Goal: Task Accomplishment & Management: Manage account settings

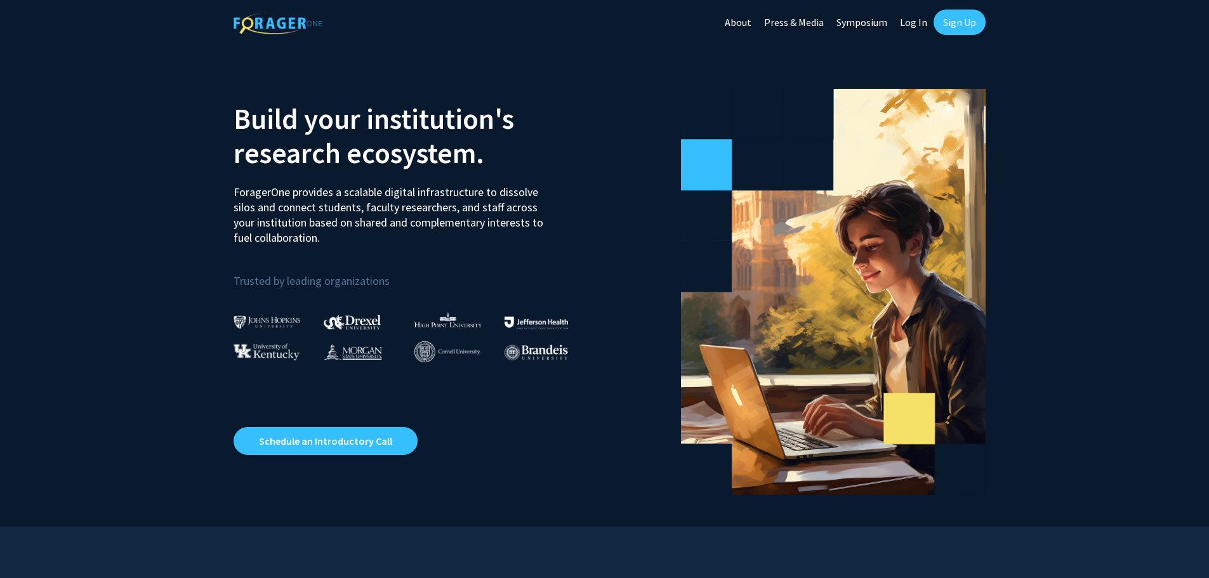
click at [915, 19] on link "Log In" at bounding box center [914, 22] width 40 height 44
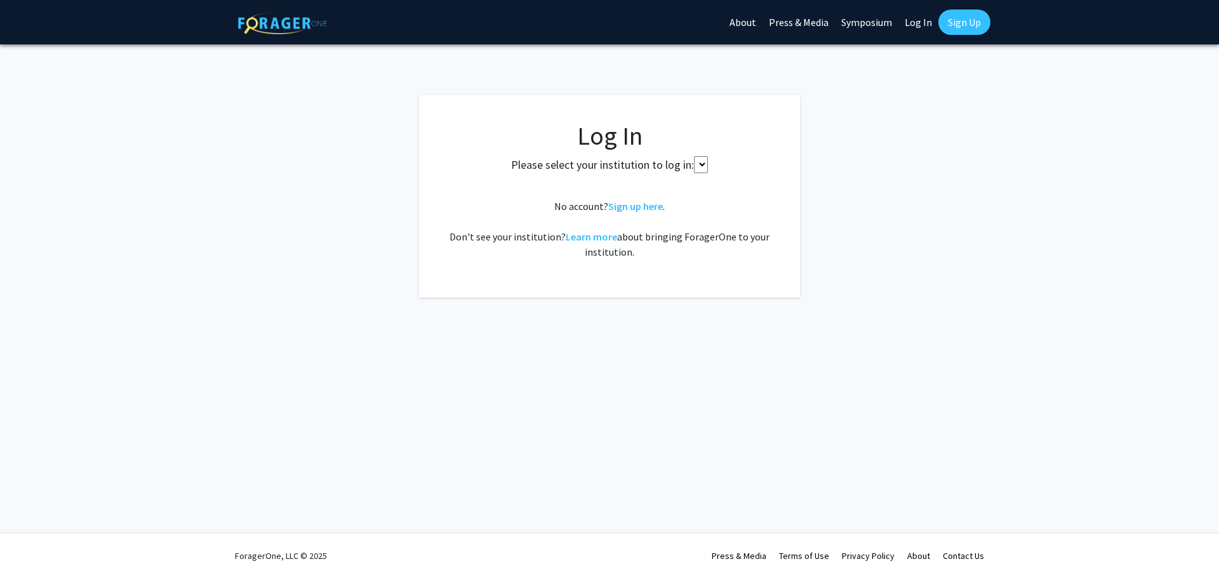
select select
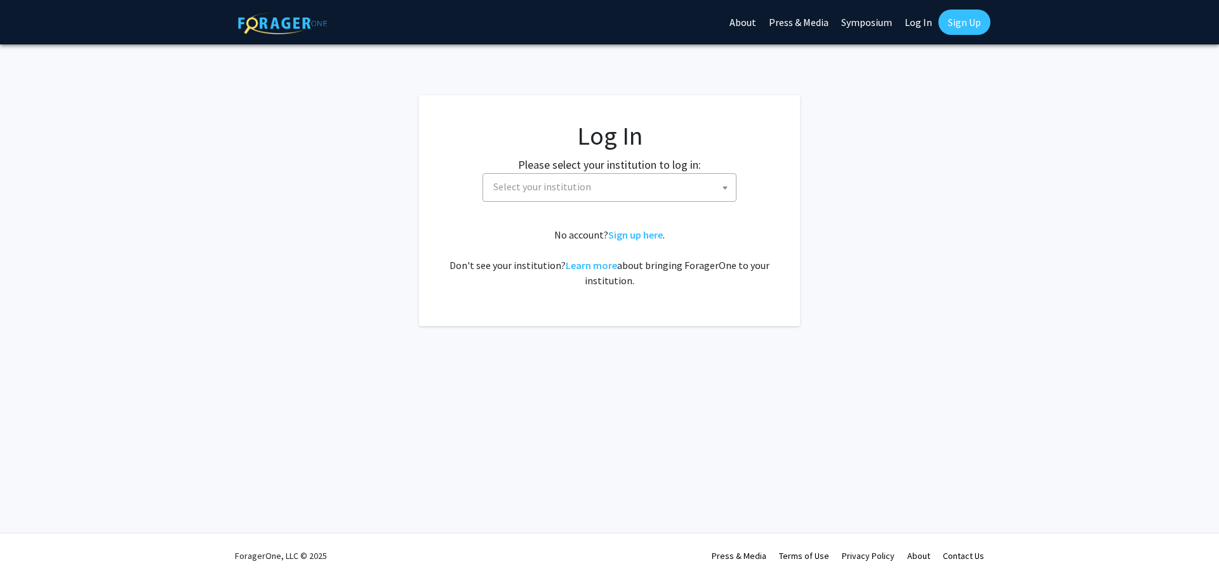
click at [706, 185] on span "Select your institution" at bounding box center [612, 187] width 248 height 26
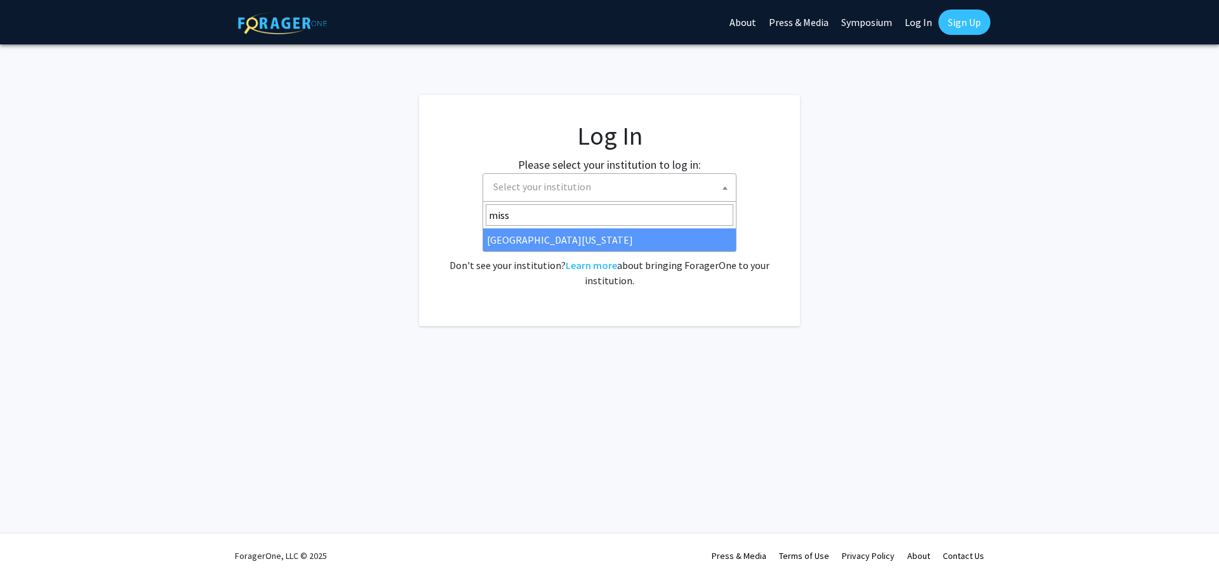
type input "miss"
select select "33"
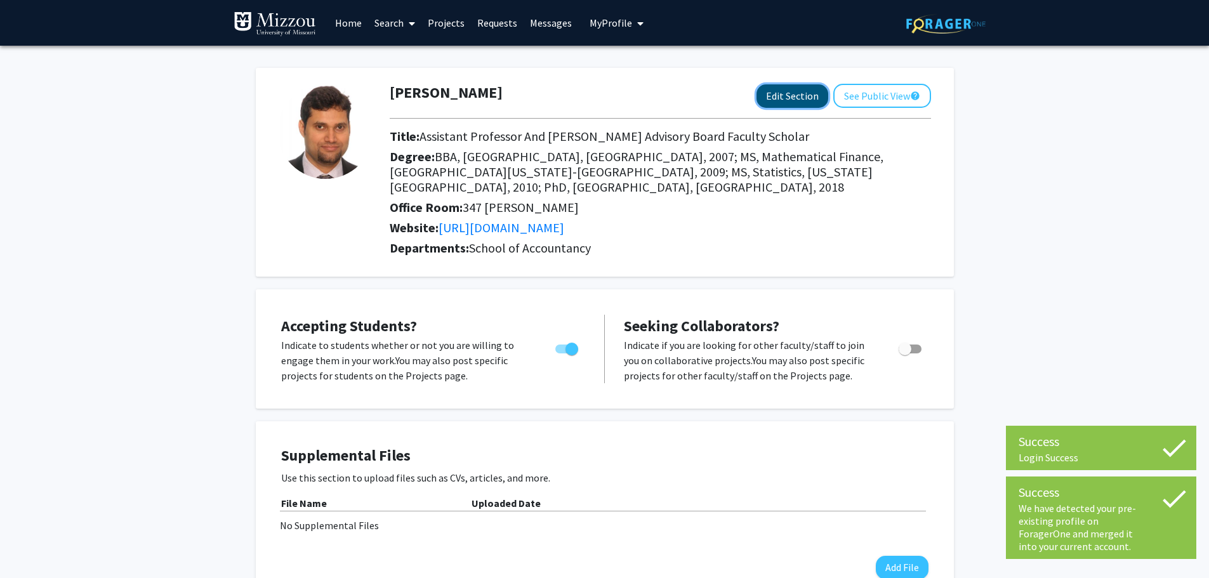
click at [784, 99] on button "Edit Section" at bounding box center [793, 95] width 72 height 23
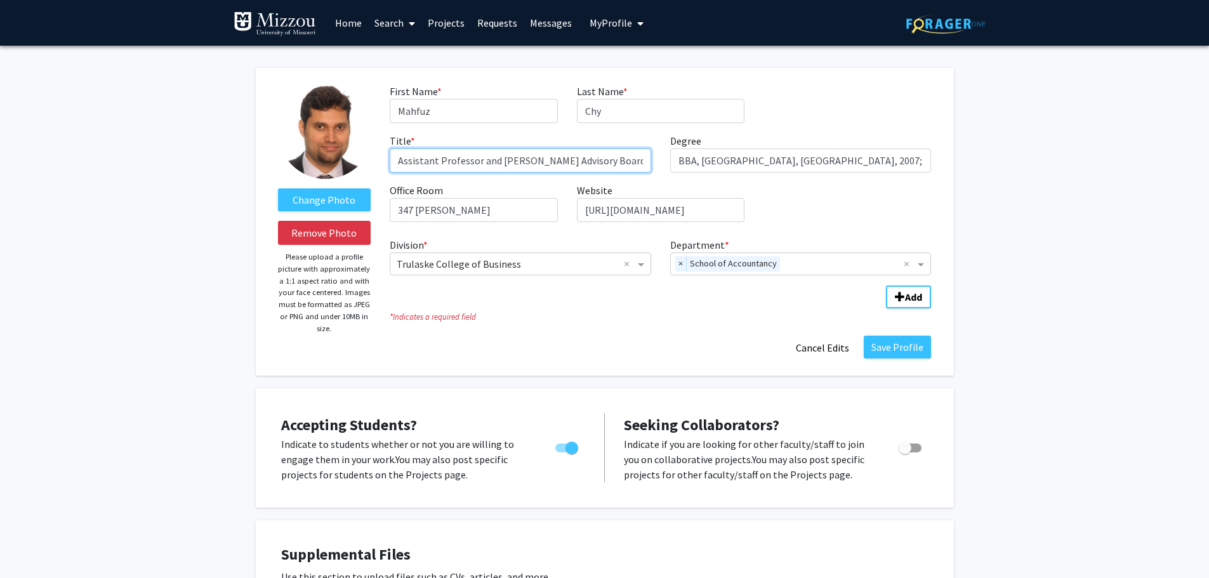
drag, startPoint x: 437, startPoint y: 163, endPoint x: 413, endPoint y: 163, distance: 24.8
click at [413, 163] on input "Assistant Professor and [PERSON_NAME] Advisory Board Faculty Scholar" at bounding box center [521, 161] width 262 height 24
type input "Associate Professor and [PERSON_NAME] Advisory Board Faculty Scholar"
click at [783, 194] on div "First Name * required [PERSON_NAME] Last Name * required Chy Title * required A…" at bounding box center [660, 158] width 561 height 149
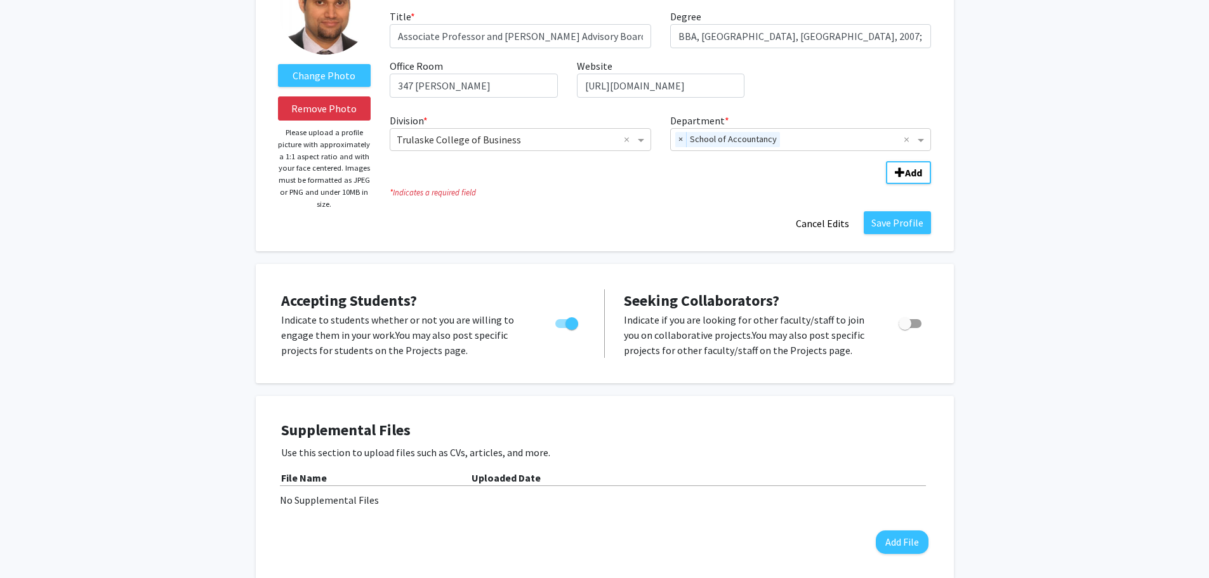
scroll to position [127, 0]
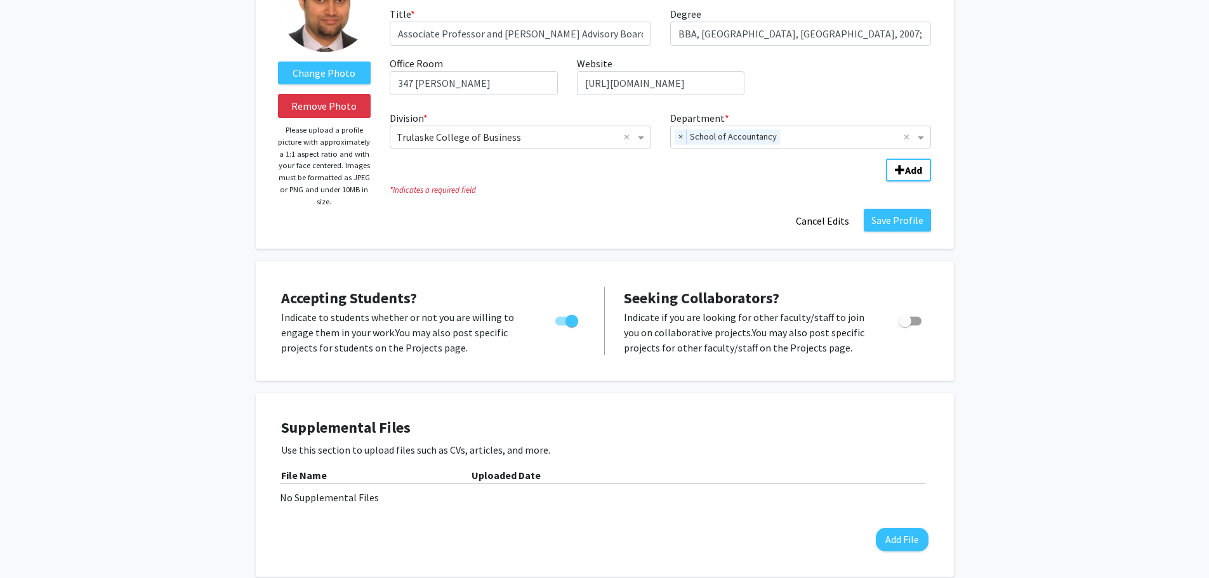
click at [562, 319] on span "Toggle" at bounding box center [566, 321] width 23 height 9
click at [562, 326] on input "Would you like to permit student requests?" at bounding box center [561, 326] width 1 height 1
checkbox input "false"
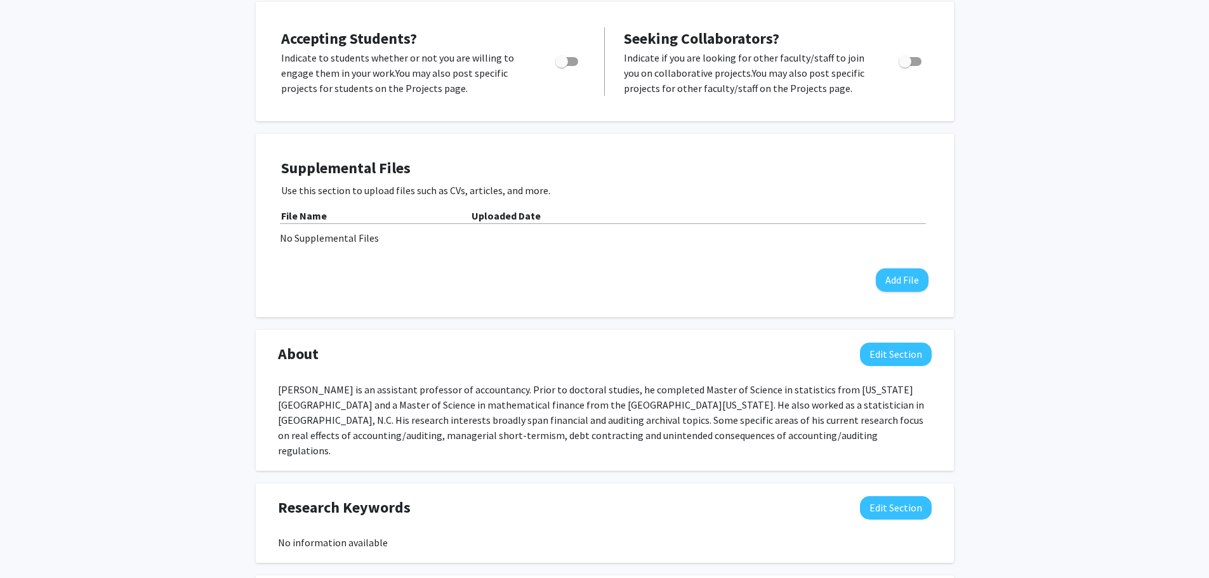
scroll to position [508, 0]
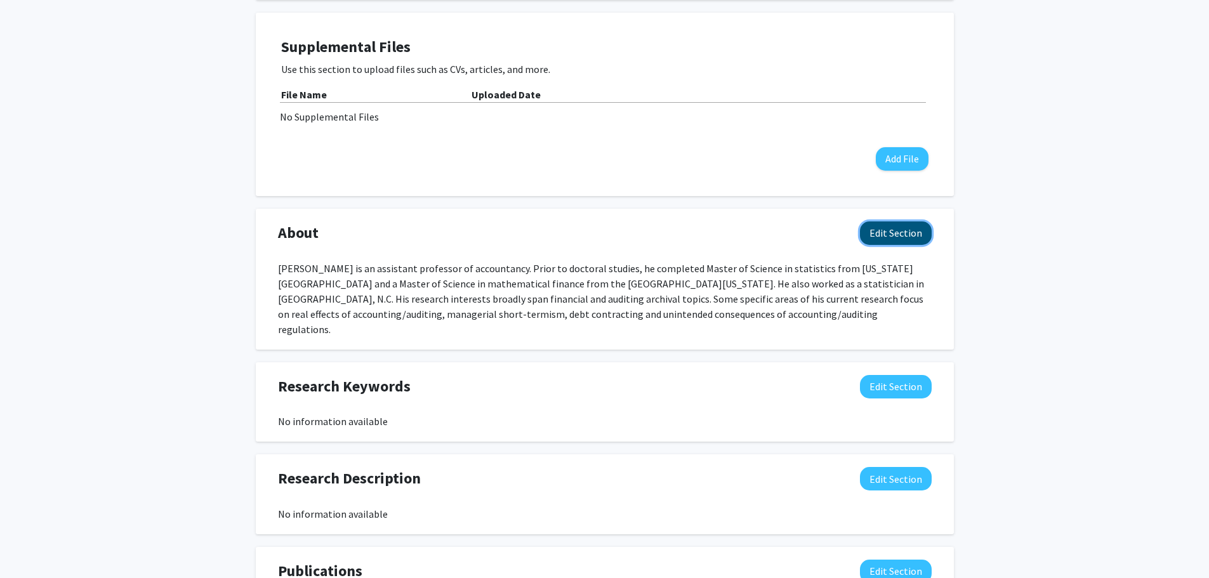
click at [902, 232] on button "Edit Section" at bounding box center [896, 233] width 72 height 23
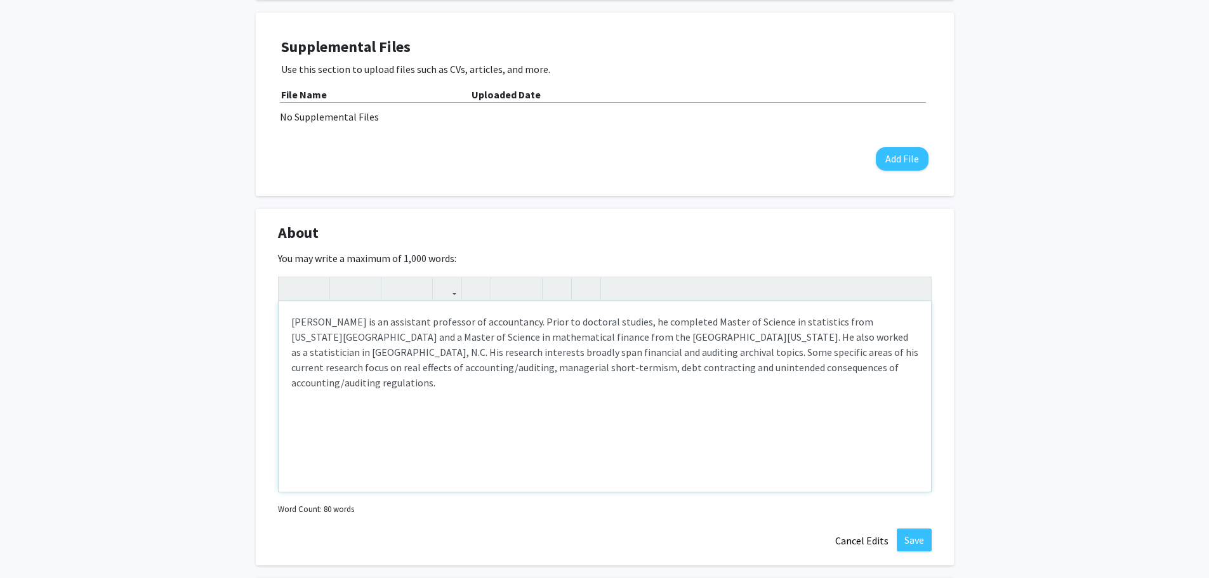
click at [392, 322] on div "[PERSON_NAME] is an assistant professor of accountancy. Prior to doctoral studi…" at bounding box center [605, 397] width 653 height 190
type textarea "[PERSON_NAME] is an associate professor of accountancy. Prior to doctoral studi…"
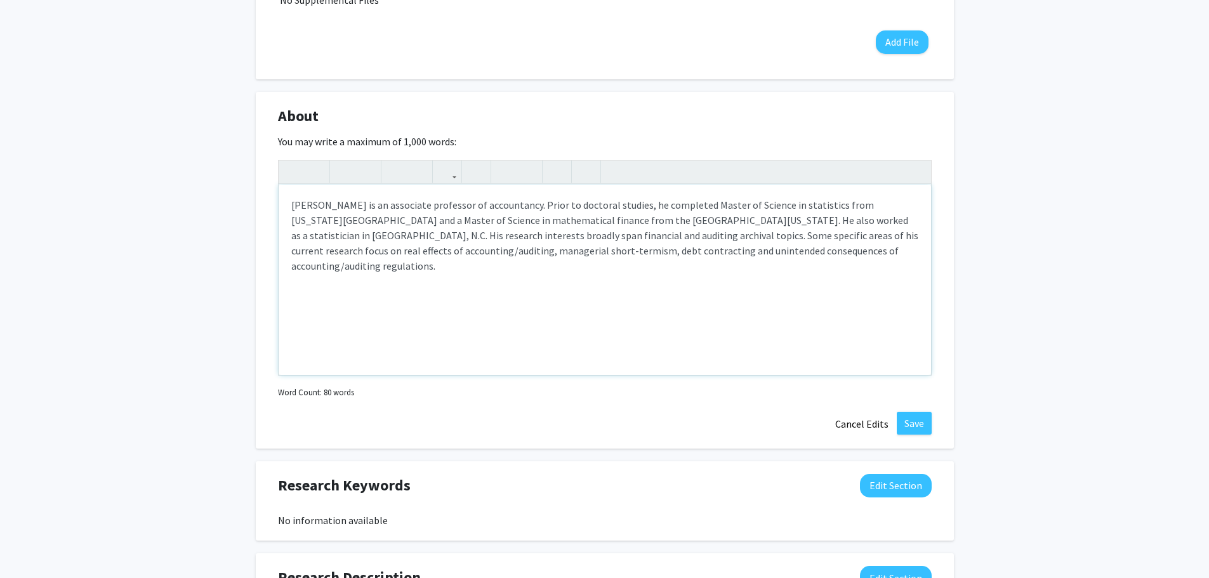
scroll to position [698, 0]
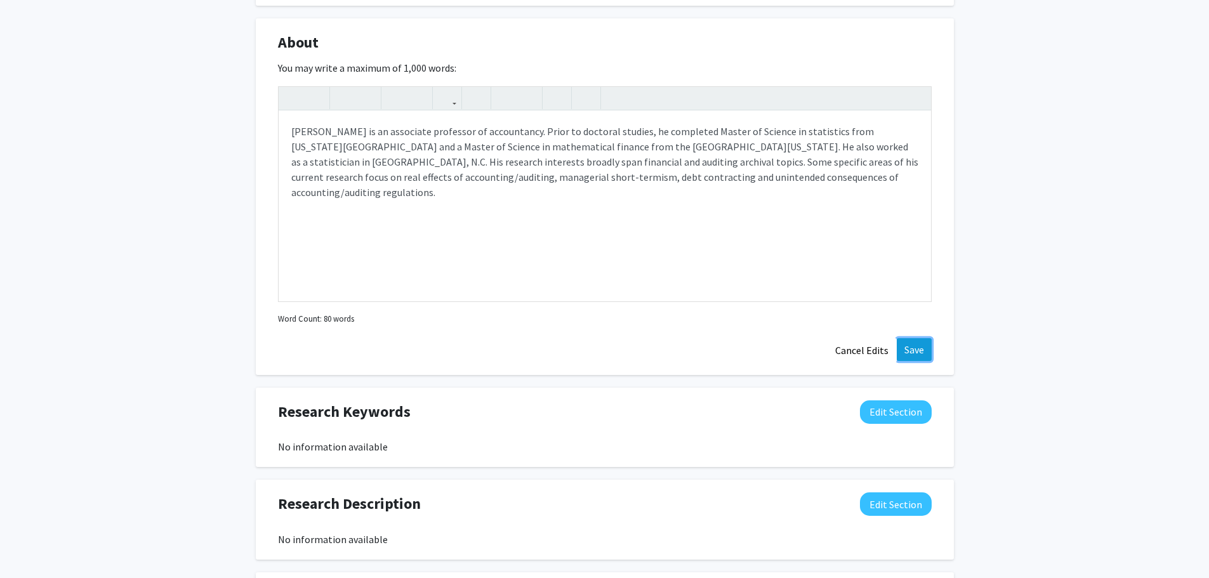
click at [919, 349] on button "Save" at bounding box center [914, 349] width 35 height 23
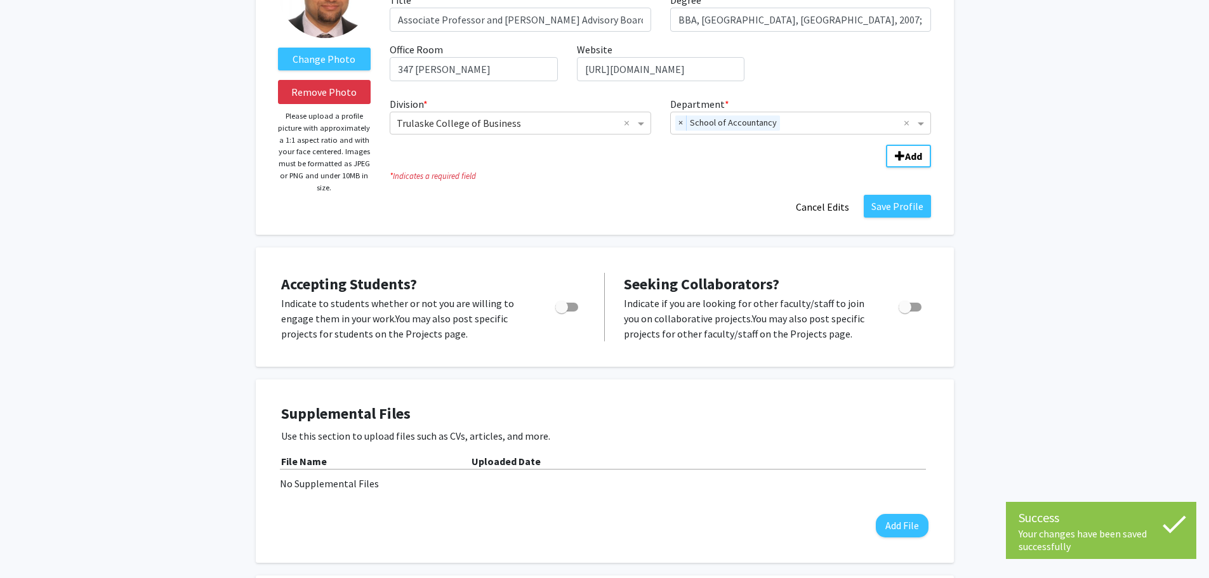
scroll to position [127, 0]
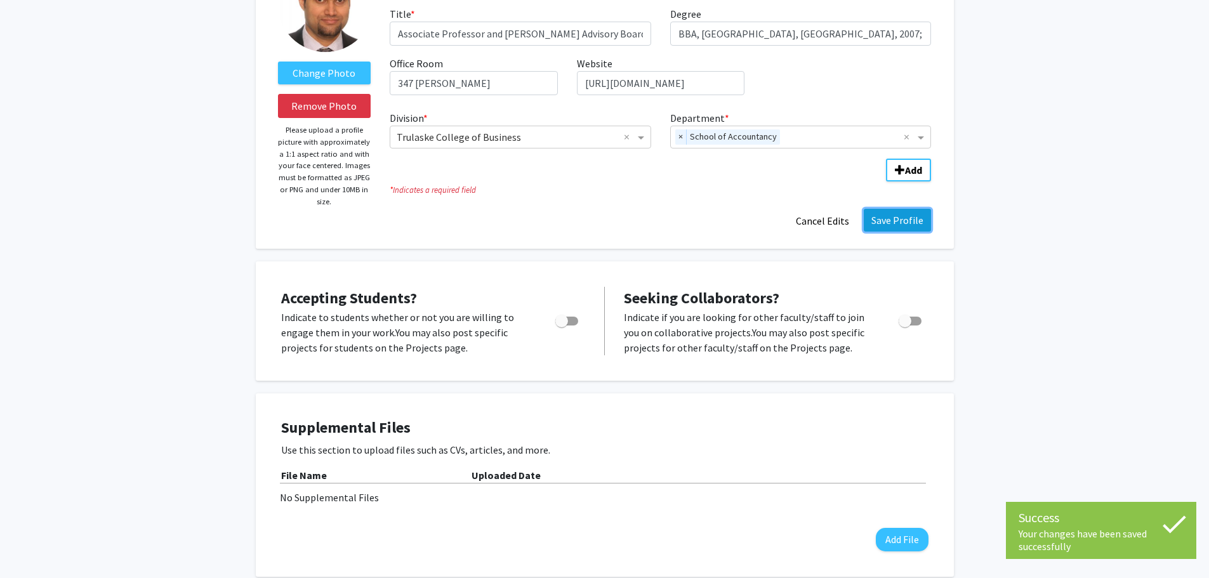
click at [887, 219] on button "Save Profile" at bounding box center [897, 220] width 67 height 23
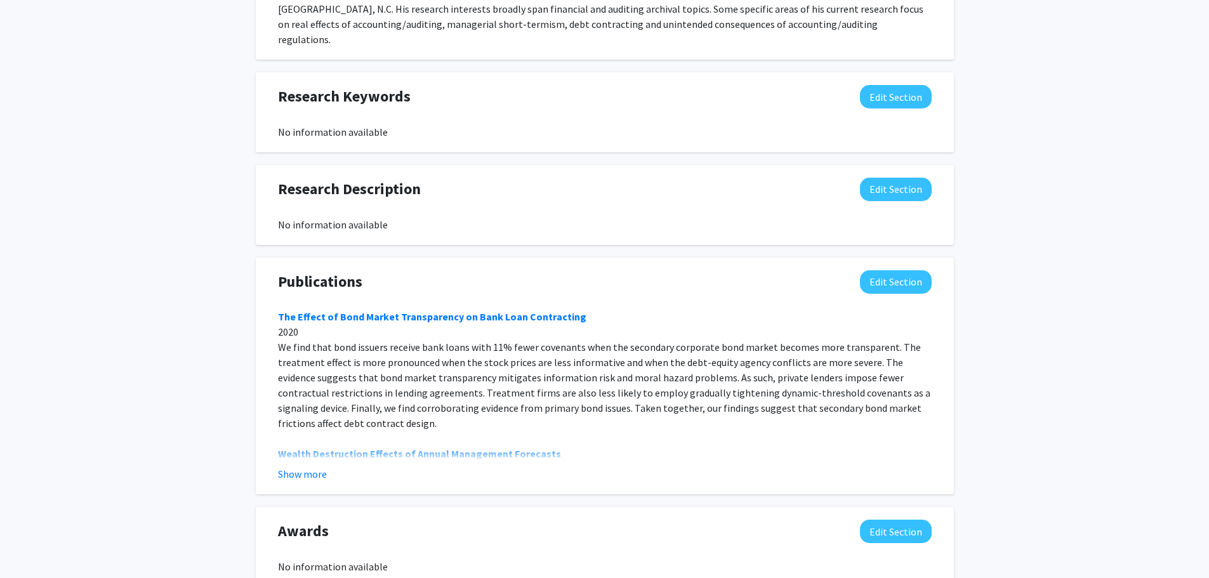
scroll to position [756, 0]
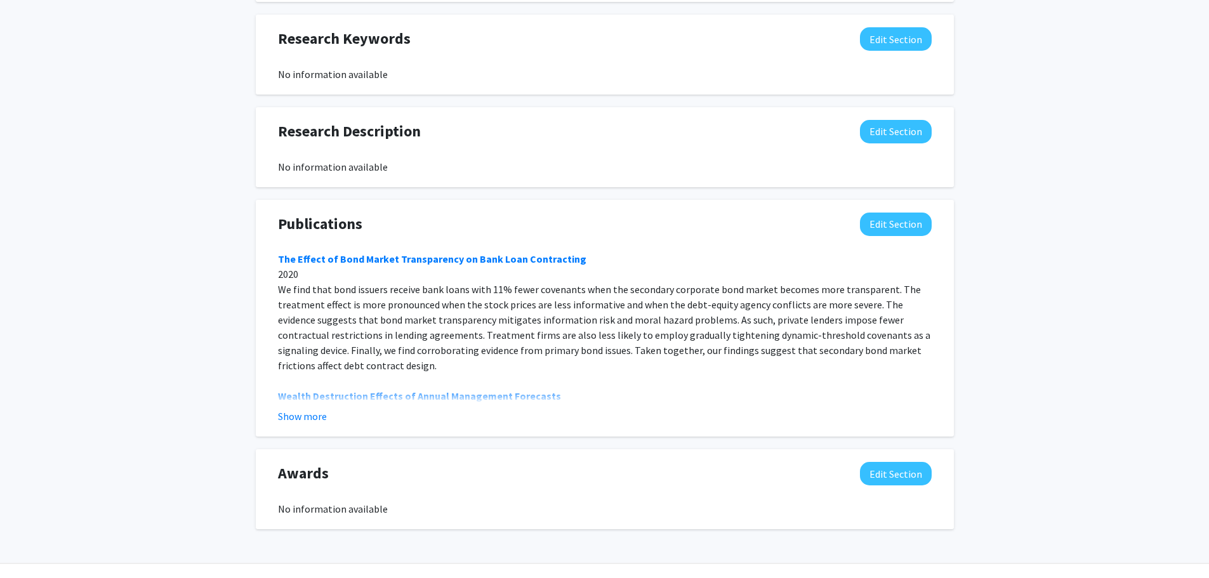
click at [297, 409] on button "Show more" at bounding box center [302, 416] width 49 height 15
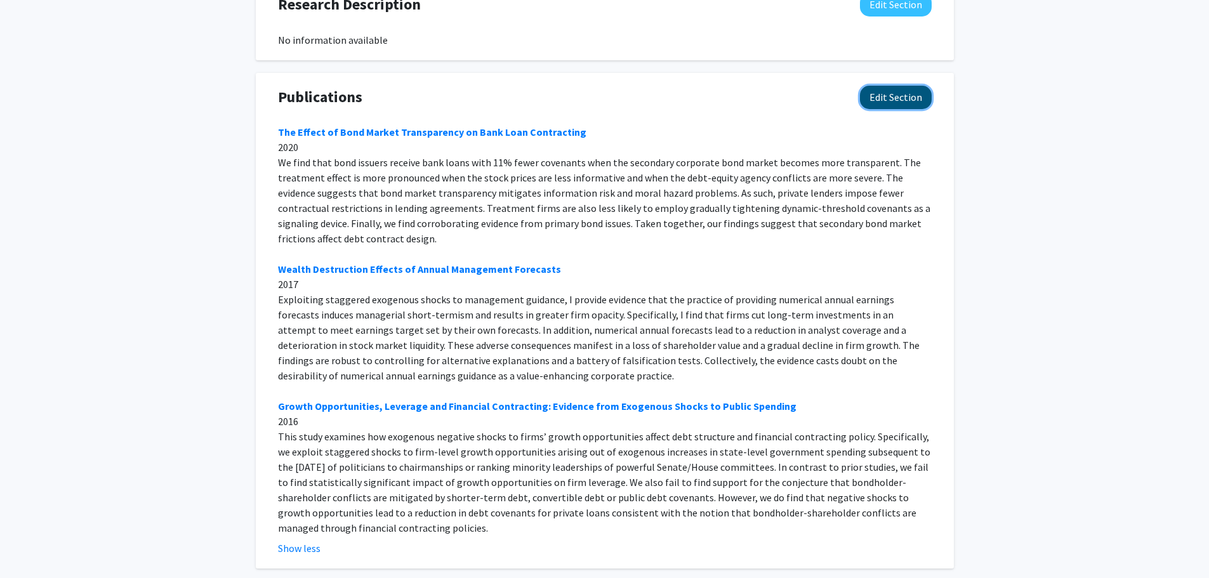
click at [924, 86] on button "Edit Section" at bounding box center [896, 97] width 72 height 23
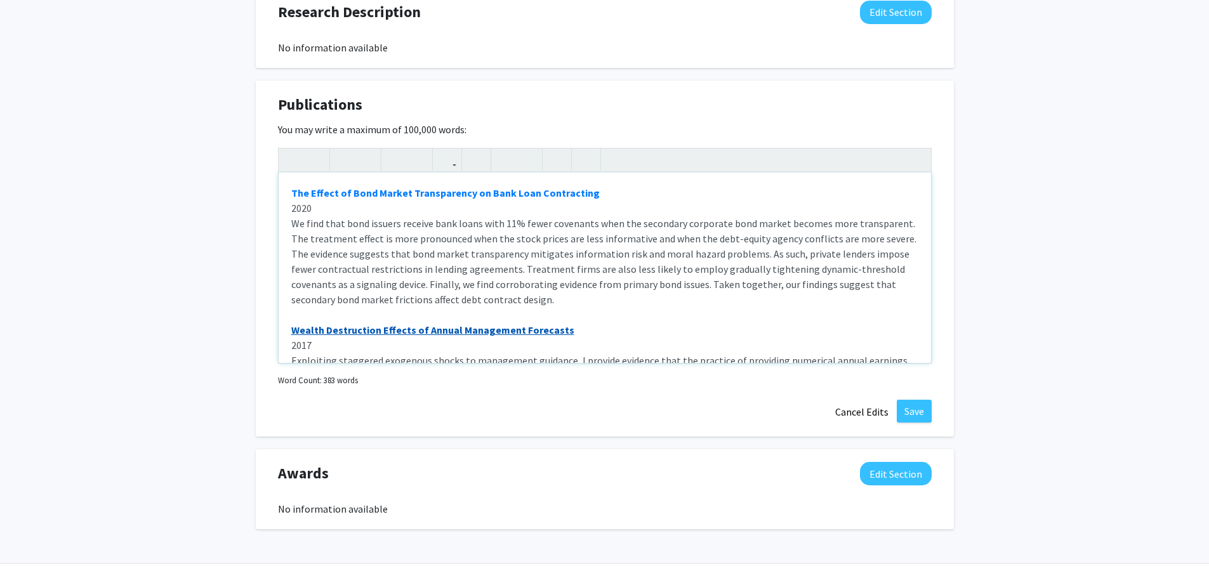
click at [330, 324] on link "Wealth Destruction Effects of Annual Management Forecasts" at bounding box center [432, 330] width 283 height 13
click at [552, 274] on div "The Effect of Bond Market Transparency on Bank Loan Contracting 2020 We find th…" at bounding box center [605, 268] width 653 height 190
click at [869, 400] on button "Cancel Edits" at bounding box center [862, 412] width 70 height 24
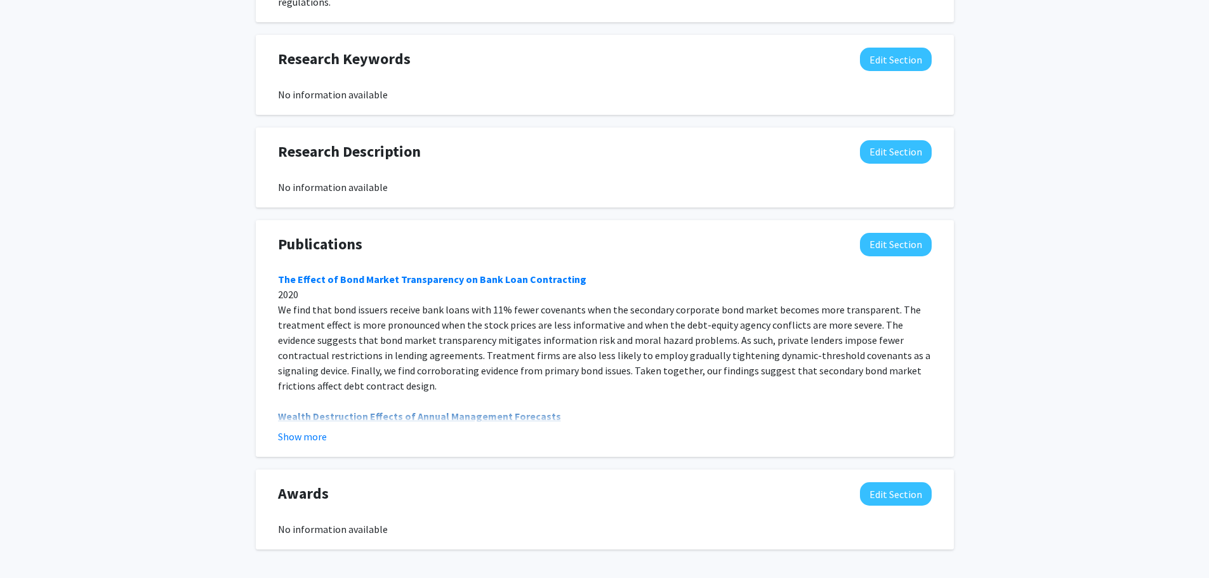
click at [431, 410] on link "Wealth Destruction Effects of Annual Management Forecasts" at bounding box center [419, 416] width 283 height 13
click at [912, 233] on button "Edit Section" at bounding box center [896, 244] width 72 height 23
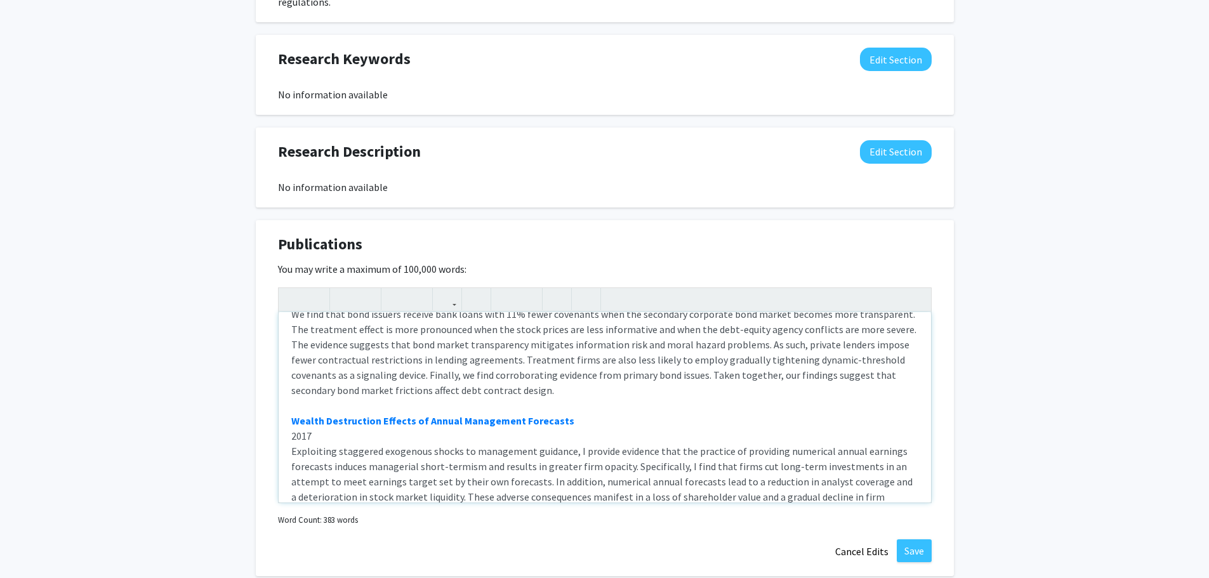
scroll to position [127, 0]
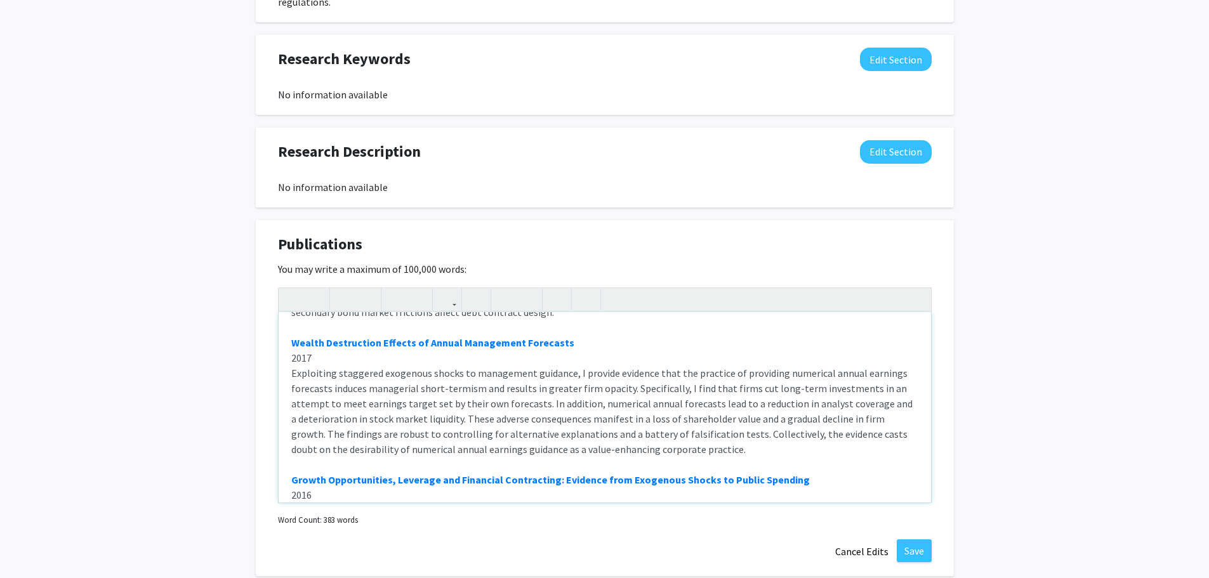
drag, startPoint x: 321, startPoint y: 312, endPoint x: 574, endPoint y: 316, distance: 253.3
click at [578, 316] on div "The Effect of Bond Market Transparency on Bank Loan Contracting 2020 We find th…" at bounding box center [605, 407] width 653 height 190
drag, startPoint x: 567, startPoint y: 314, endPoint x: 292, endPoint y: 313, distance: 275.5
click at [292, 313] on div "The Effect of Bond Market Transparency on Bank Loan Contracting 2020 We find th…" at bounding box center [605, 407] width 653 height 190
drag, startPoint x: 331, startPoint y: 316, endPoint x: 769, endPoint y: 307, distance: 438.1
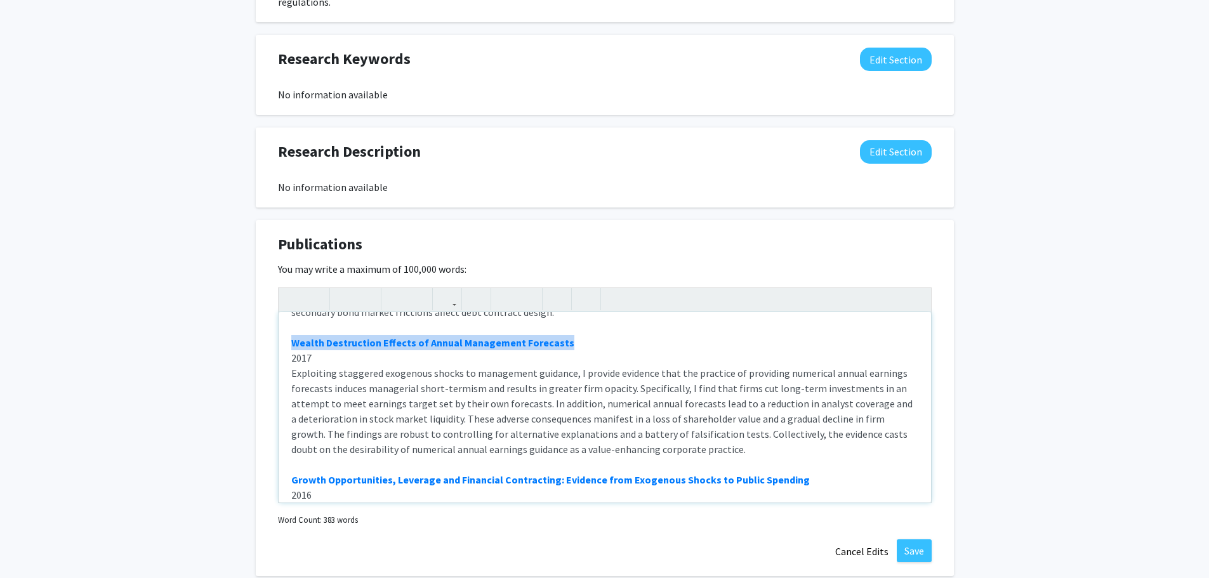
click at [769, 312] on div "The Effect of Bond Market Transparency on Bank Loan Contracting 2020 We find th…" at bounding box center [605, 407] width 653 height 190
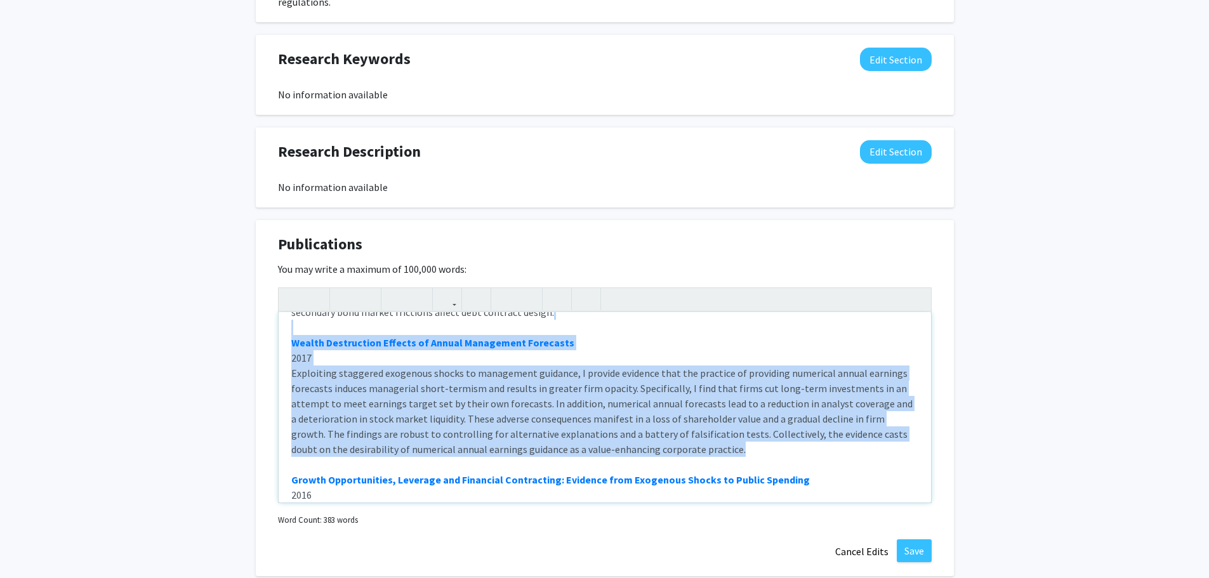
drag, startPoint x: 306, startPoint y: 296, endPoint x: 696, endPoint y: 416, distance: 407.8
click at [696, 416] on div "The Effect of Bond Market Transparency on Bank Loan Contracting 2020 We find th…" at bounding box center [605, 407] width 653 height 190
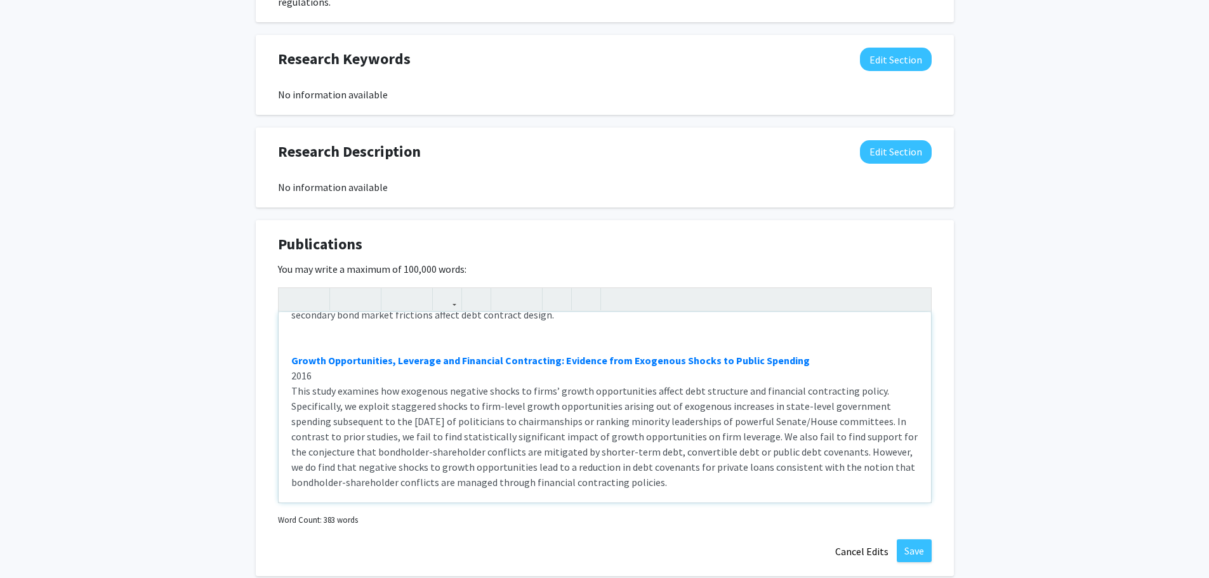
scroll to position [124, 0]
type textarea "<strong><a href="[URL][DOMAIN_NAME]" target="_blank">The Effect of Bond Market …"
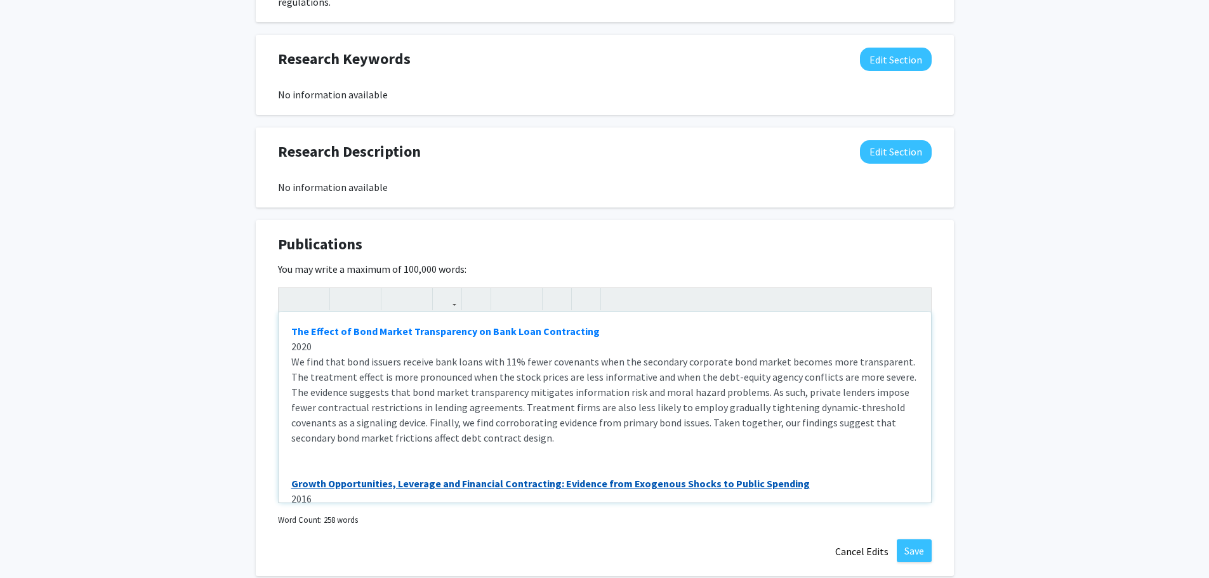
scroll to position [0, 0]
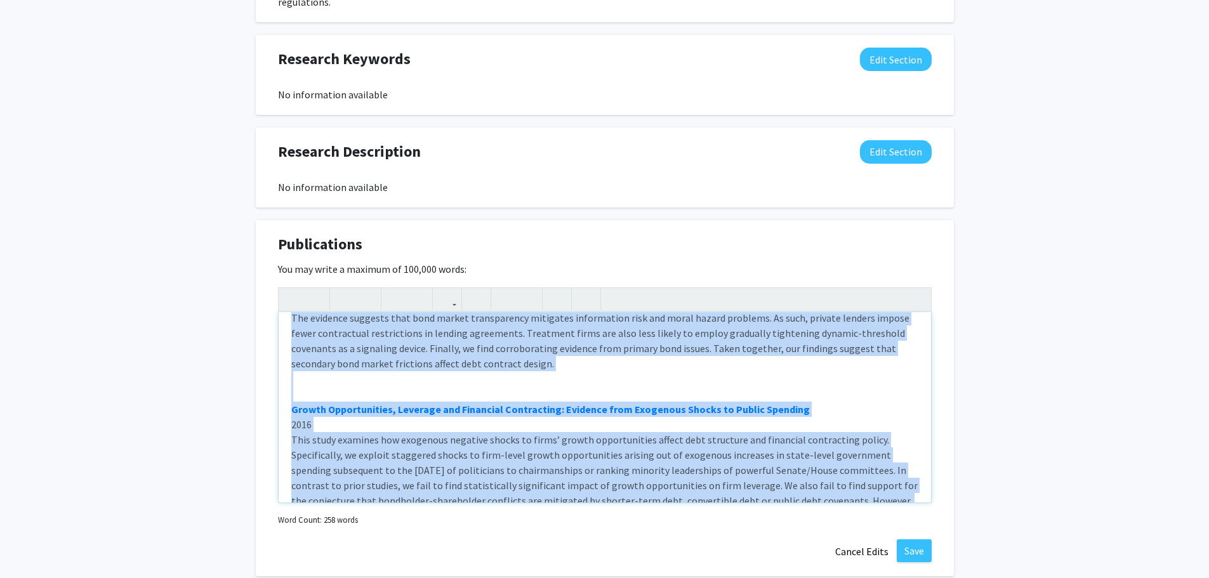
drag, startPoint x: 304, startPoint y: 283, endPoint x: 421, endPoint y: 489, distance: 237.4
click at [421, 489] on div "The Effect of Bond Market Transparency on Bank Loan Contracting 2020 We find th…" at bounding box center [605, 409] width 654 height 242
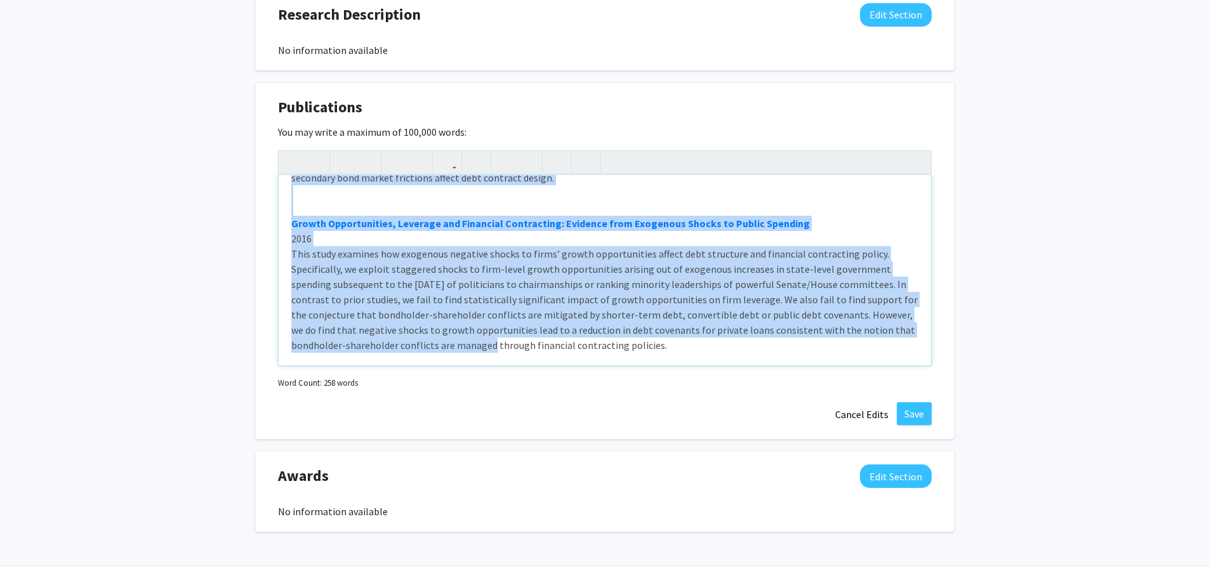
scroll to position [875, 0]
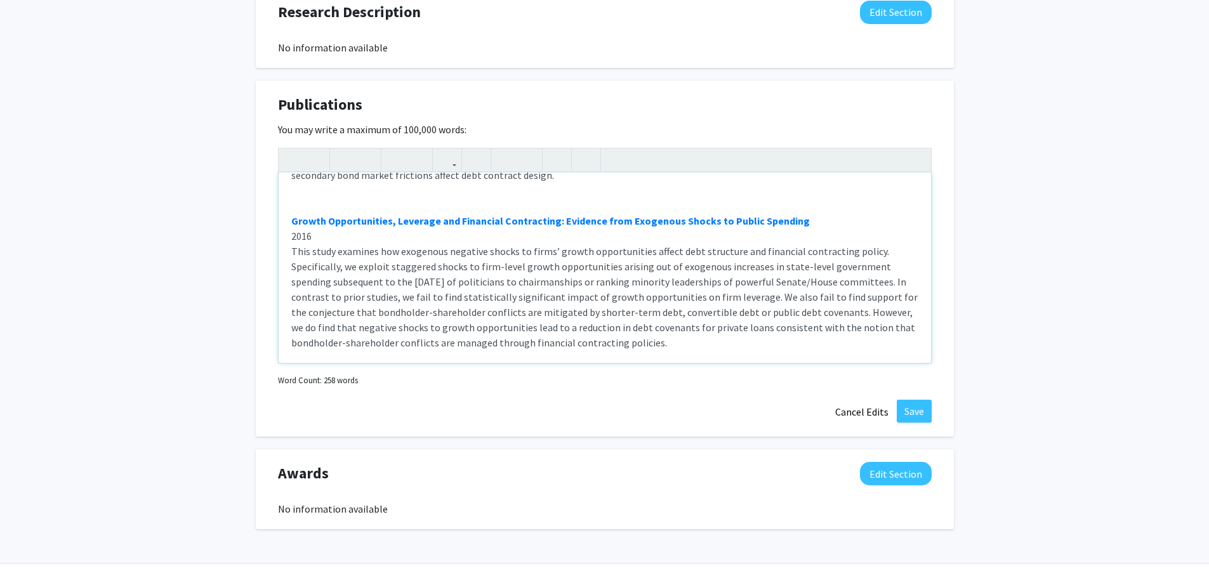
click at [619, 309] on div "The Effect of Bond Market Transparency on Bank Loan Contracting 2020 We find th…" at bounding box center [605, 268] width 653 height 190
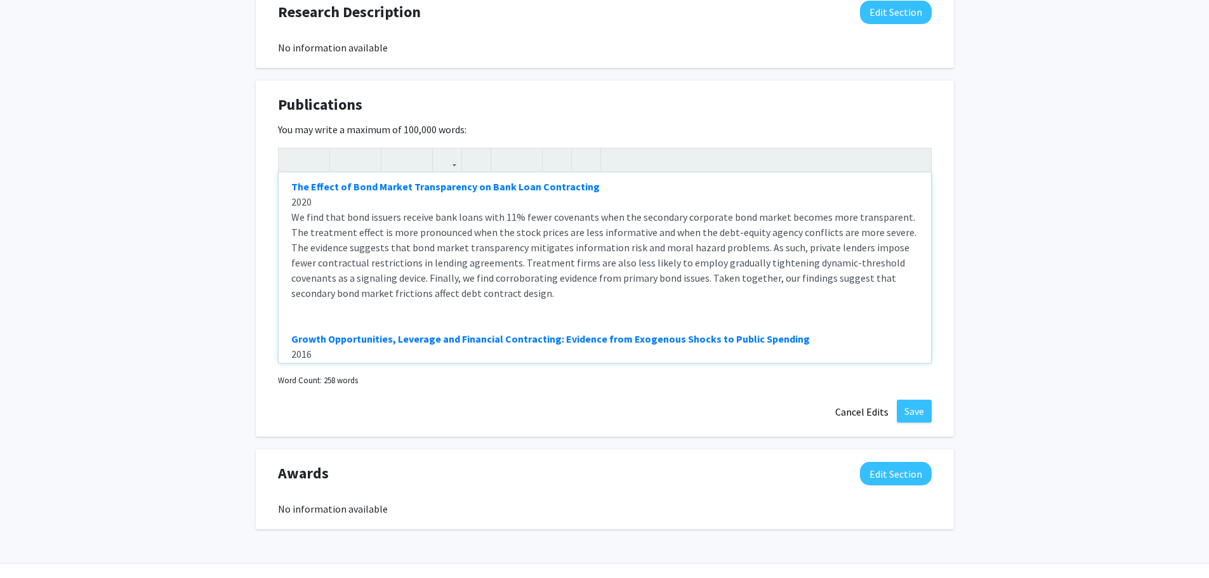
scroll to position [0, 0]
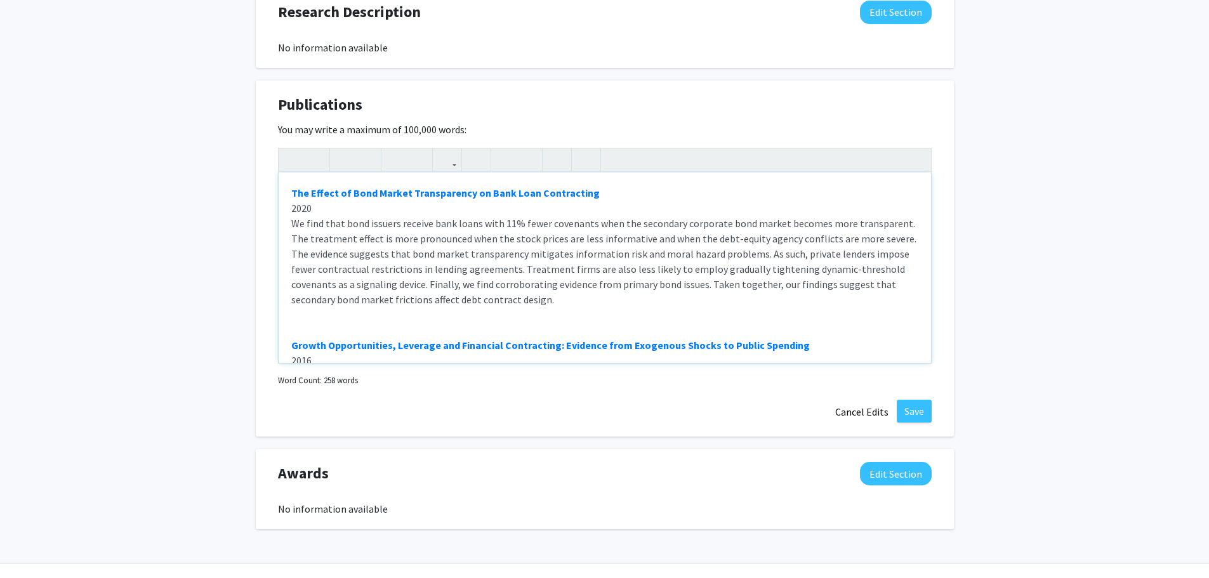
drag, startPoint x: 616, startPoint y: 309, endPoint x: 208, endPoint y: 133, distance: 444.4
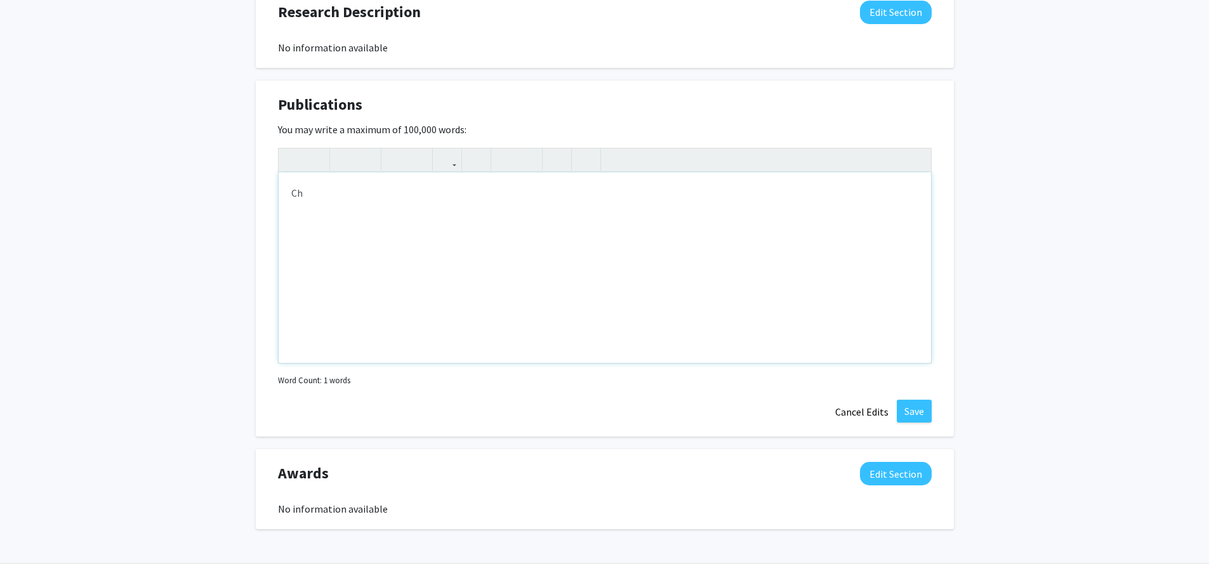
type textarea "C"
click at [925, 400] on button "Save" at bounding box center [914, 411] width 35 height 23
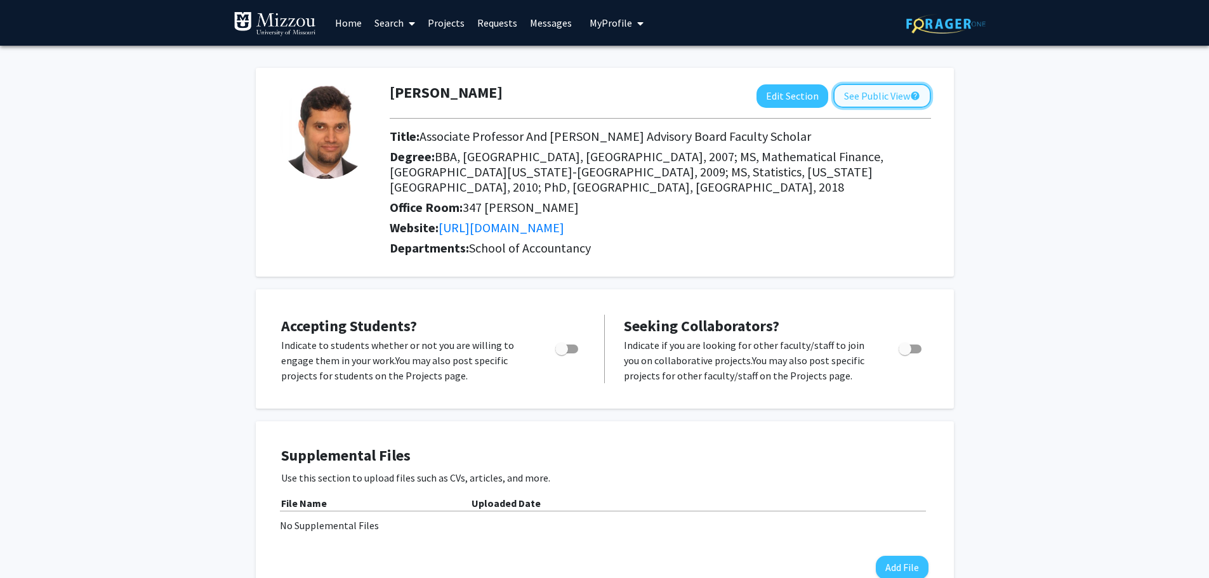
click at [866, 96] on button "See Public View help" at bounding box center [882, 96] width 98 height 24
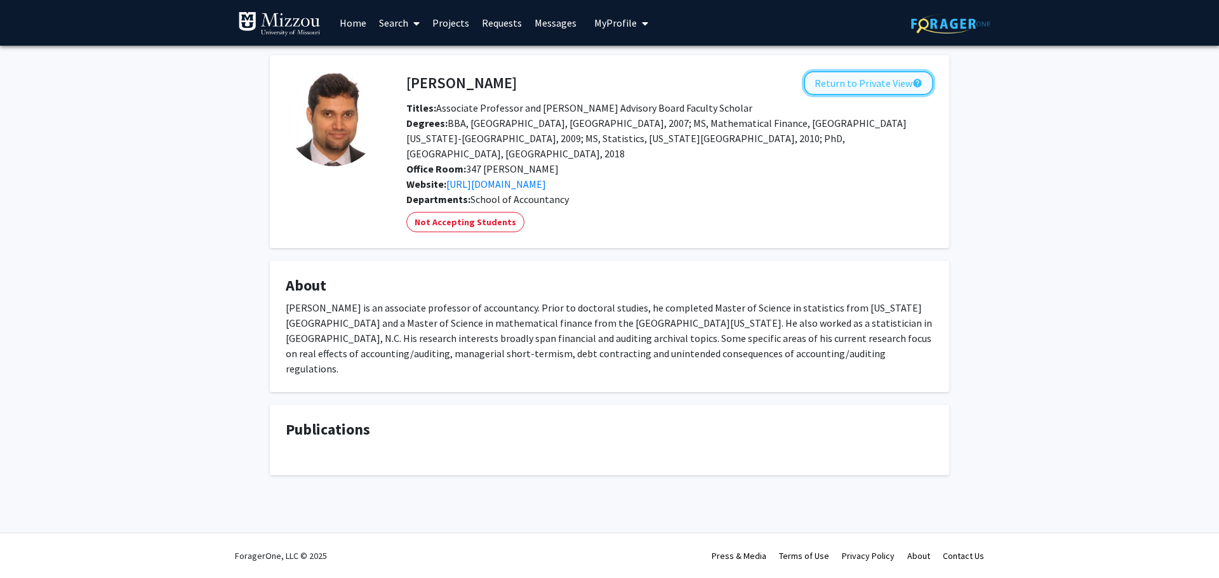
click at [887, 86] on button "Return to Private View help" at bounding box center [868, 83] width 129 height 24
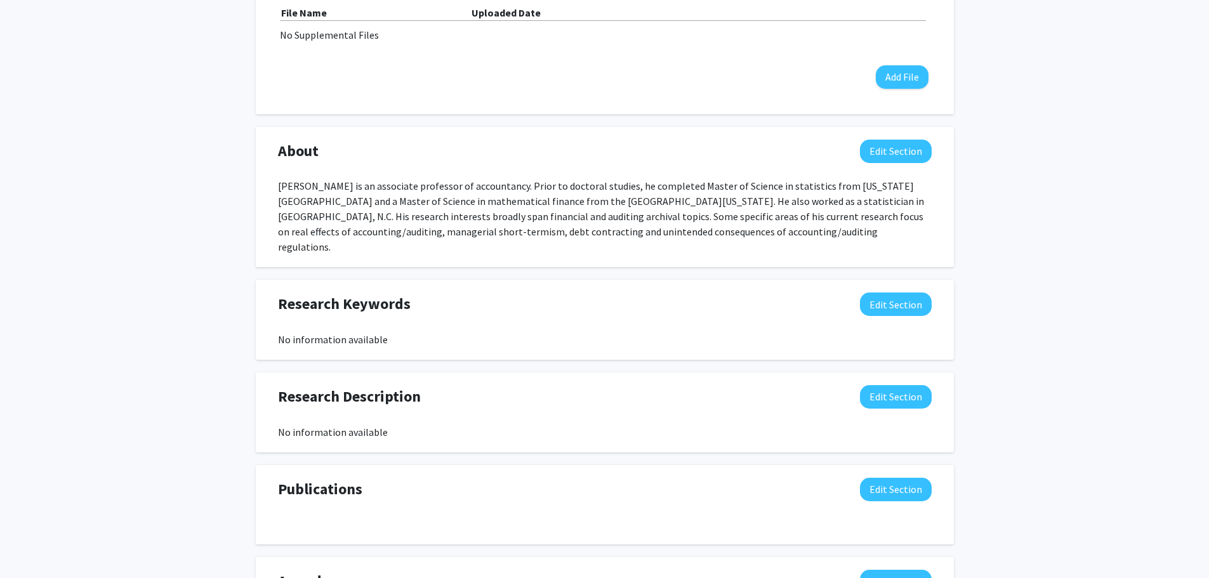
scroll to position [599, 0]
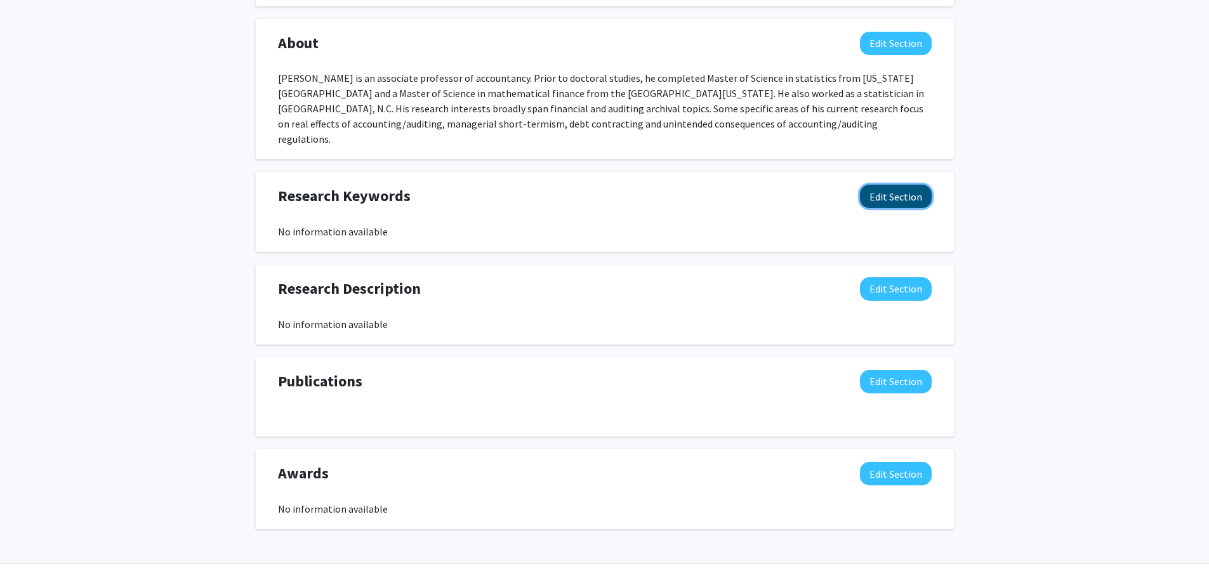
click at [868, 185] on button "Edit Section" at bounding box center [896, 196] width 72 height 23
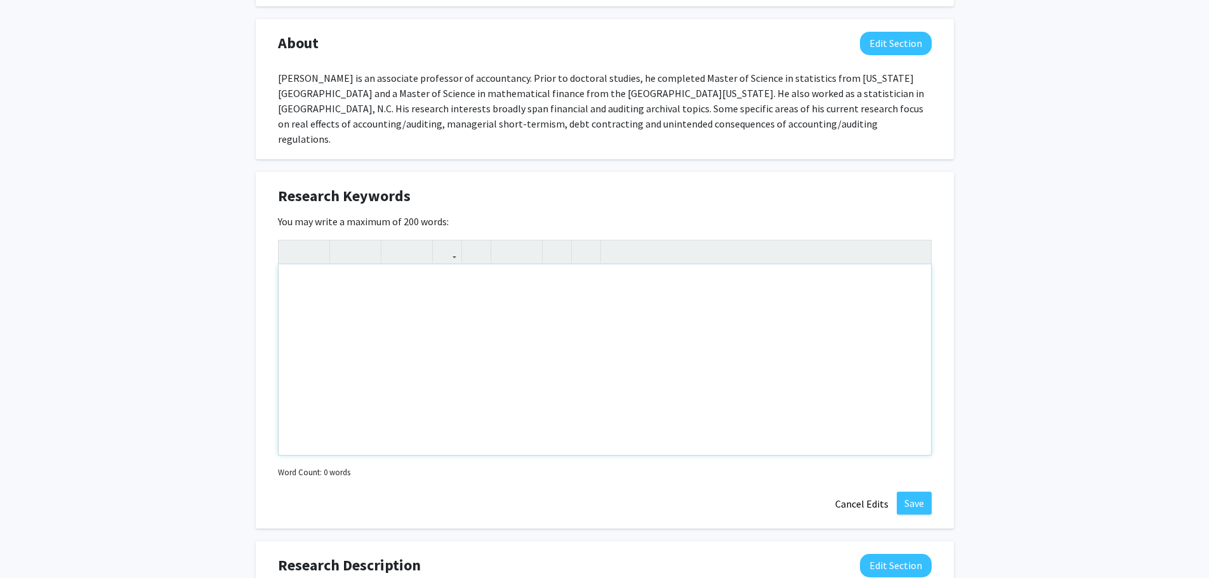
click at [450, 280] on div "Note to users with screen readers: Please deactivate our accessibility plugin f…" at bounding box center [605, 360] width 653 height 190
type textarea "debt markets, real effects, market transparency"
click at [908, 492] on button "Save" at bounding box center [914, 503] width 35 height 23
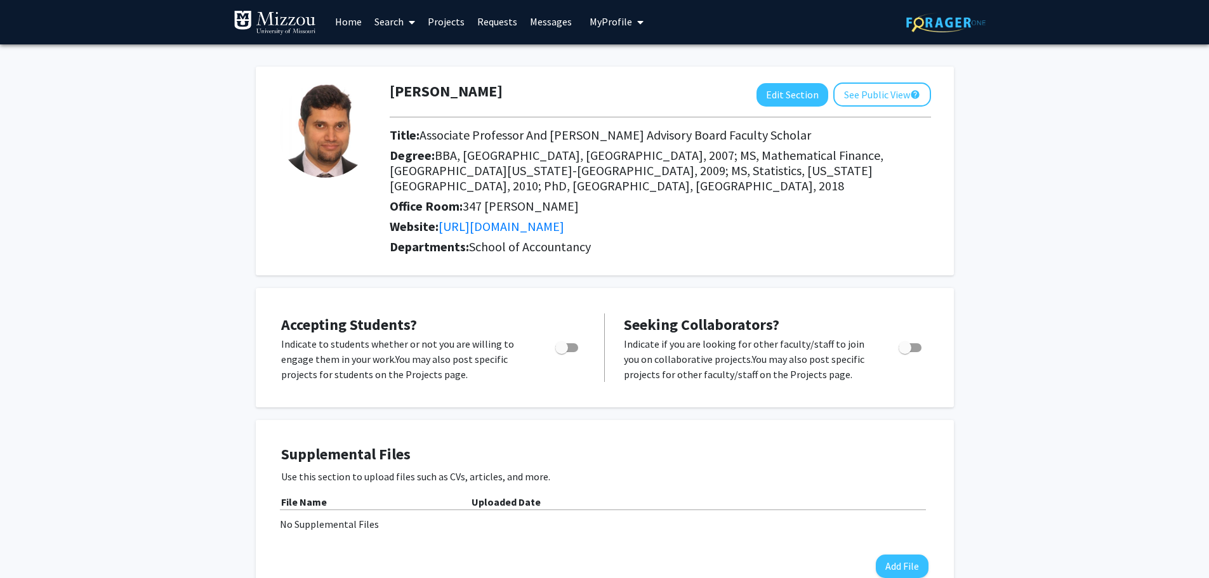
scroll to position [0, 0]
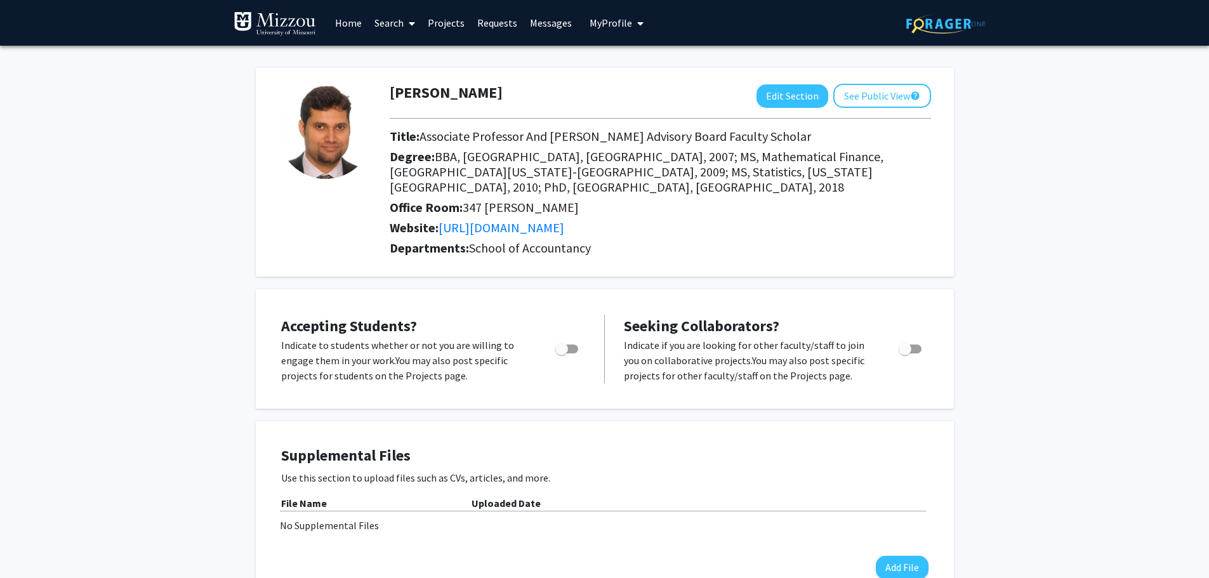
click at [632, 20] on span "My profile dropdown to access profile and logout" at bounding box center [637, 23] width 11 height 44
drag, startPoint x: 607, startPoint y: 119, endPoint x: 625, endPoint y: 34, distance: 87.0
click at [608, 119] on link "Log Out" at bounding box center [656, 116] width 114 height 15
